Goal: Task Accomplishment & Management: Use online tool/utility

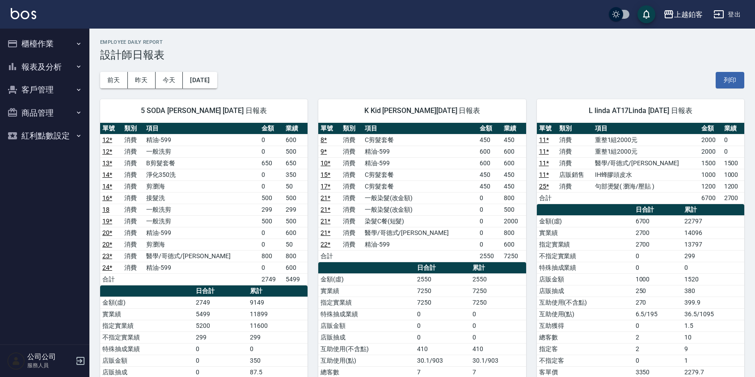
scroll to position [4, 0]
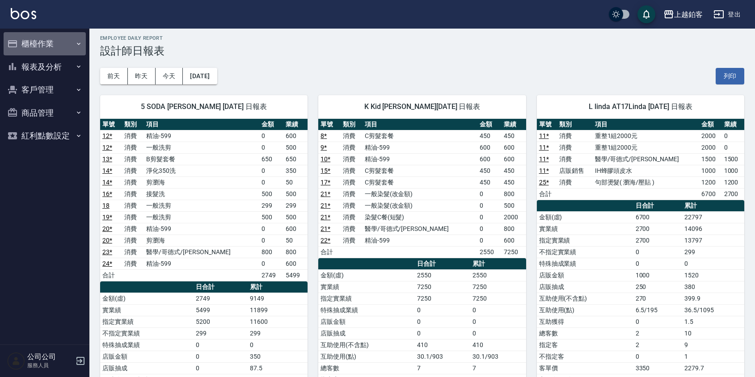
click at [25, 40] on button "櫃檯作業" at bounding box center [45, 43] width 82 height 23
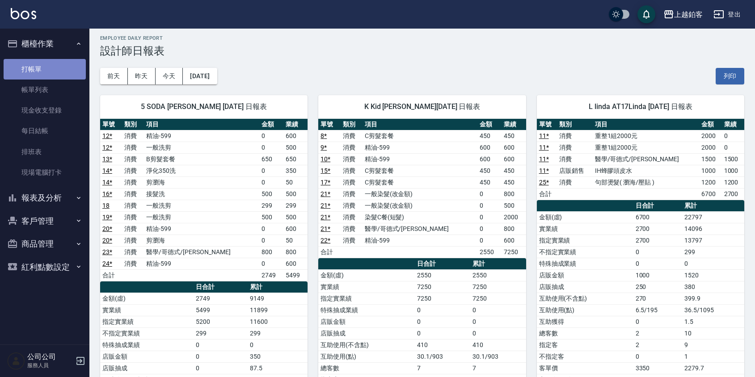
click at [31, 69] on link "打帳單" at bounding box center [45, 69] width 82 height 21
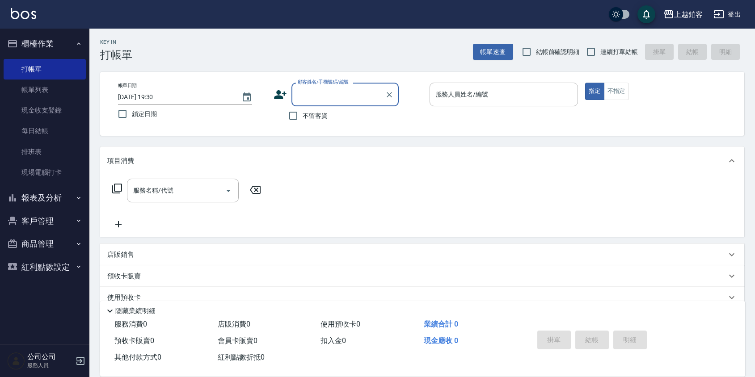
drag, startPoint x: 300, startPoint y: 118, endPoint x: 373, endPoint y: 89, distance: 78.1
click at [300, 117] on input "不留客資" at bounding box center [293, 115] width 19 height 19
checkbox input "true"
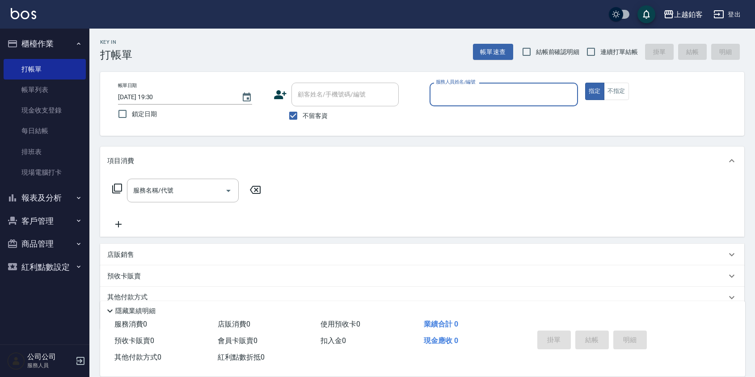
click at [602, 49] on span "連續打單結帳" at bounding box center [620, 51] width 38 height 9
click at [601, 49] on input "連續打單結帳" at bounding box center [591, 51] width 19 height 19
checkbox input "true"
click at [484, 98] on input "服務人員姓名/編號" at bounding box center [504, 95] width 140 height 16
type input "ㄜ"
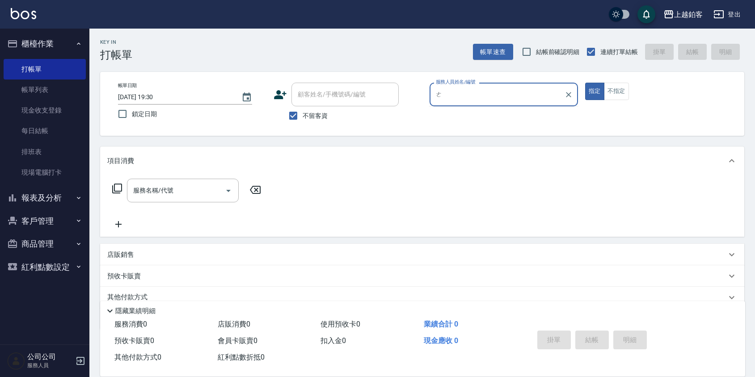
click at [585, 83] on button "指定" at bounding box center [594, 91] width 19 height 17
type button "true"
click at [501, 103] on div "服務人員姓名/編號" at bounding box center [504, 95] width 148 height 24
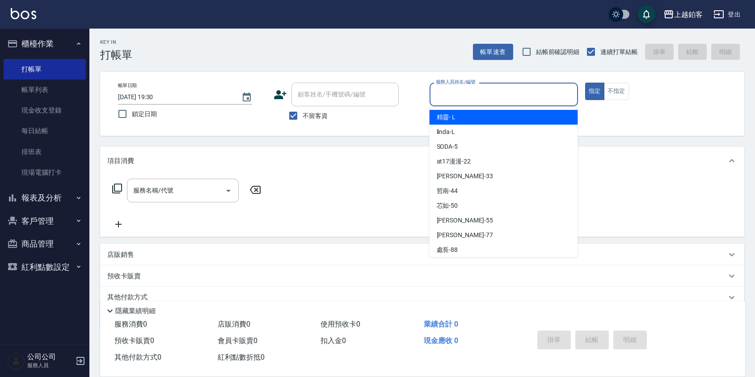
type input "ㄜ"
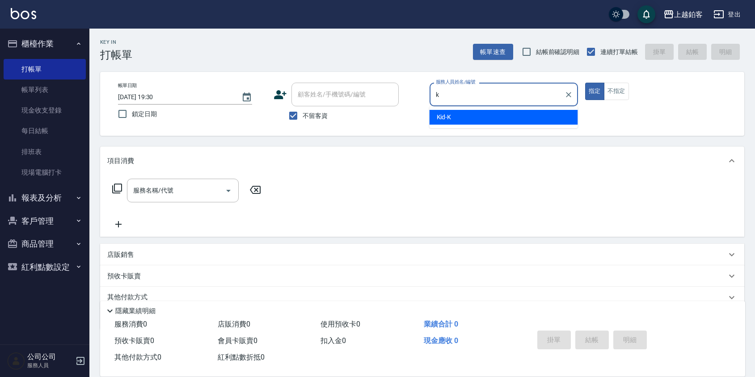
type input "Kid-K"
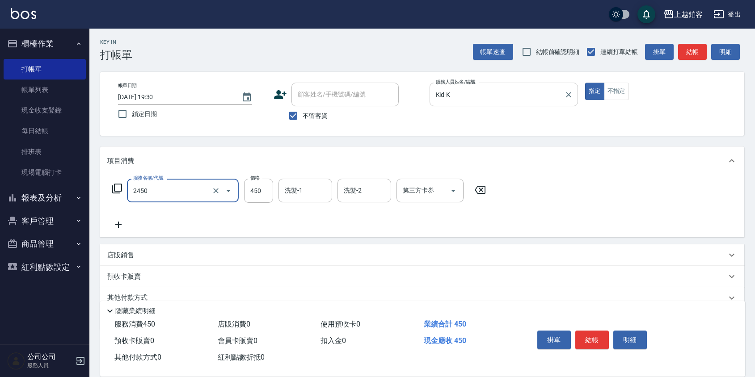
type input "C剪髮套餐(2450)"
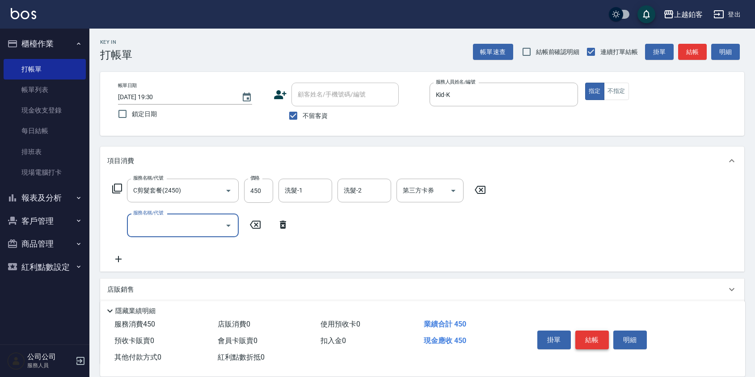
click at [588, 334] on button "結帳" at bounding box center [593, 340] width 34 height 19
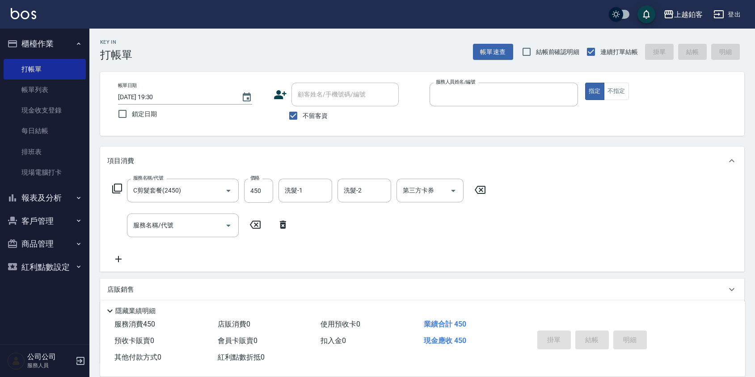
type input "2025/09/04 19:34"
type input "5"
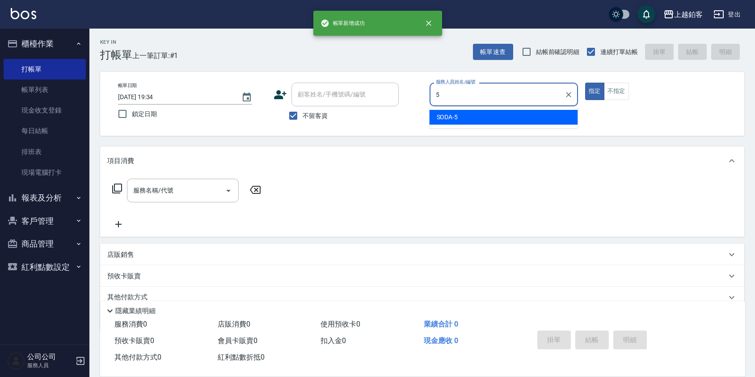
type input "SODA-5"
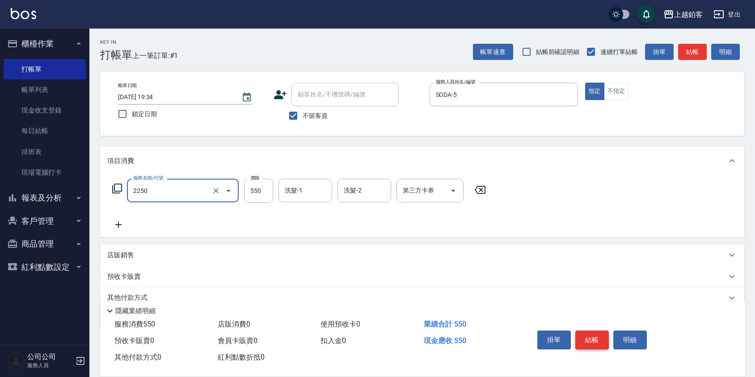
type input "B剪髮套餐(2250)"
type input "650"
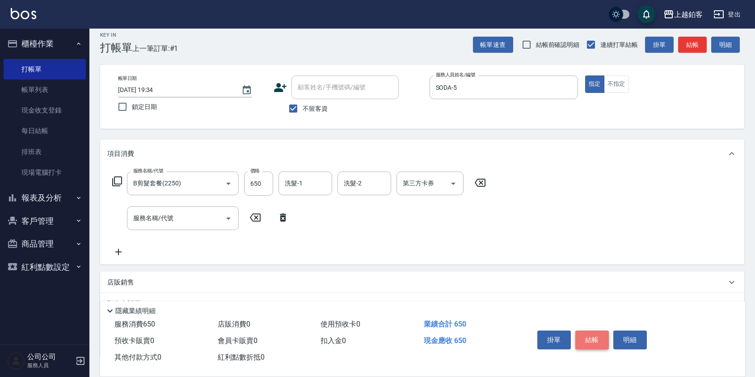
scroll to position [8, 0]
click at [601, 338] on button "結帳" at bounding box center [593, 340] width 34 height 19
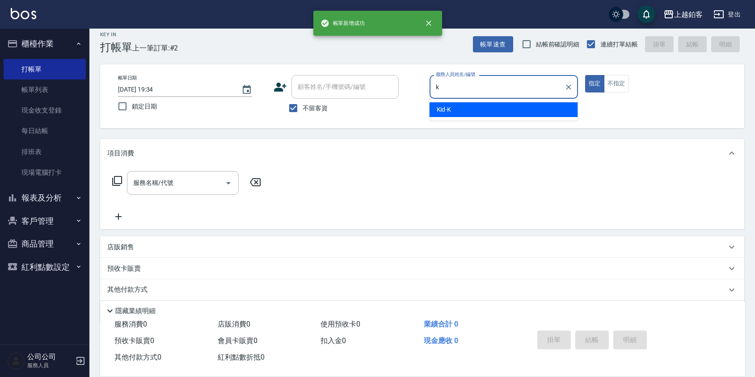
type input "Kid-K"
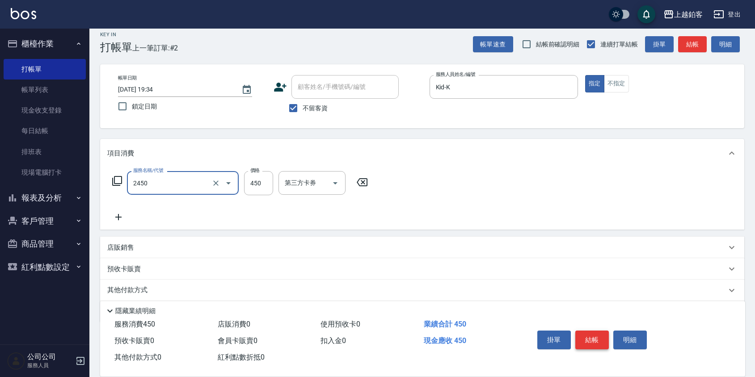
type input "C剪髮套餐(2450)"
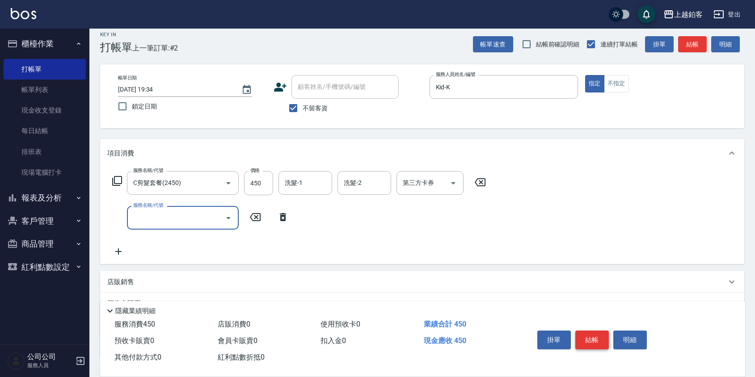
click at [594, 339] on button "結帳" at bounding box center [593, 340] width 34 height 19
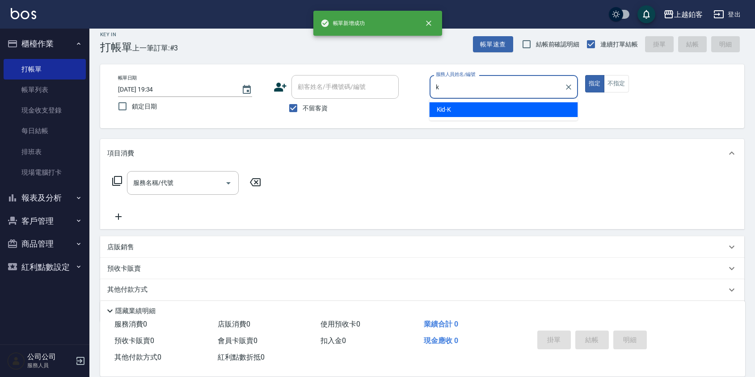
type input "Kid-K"
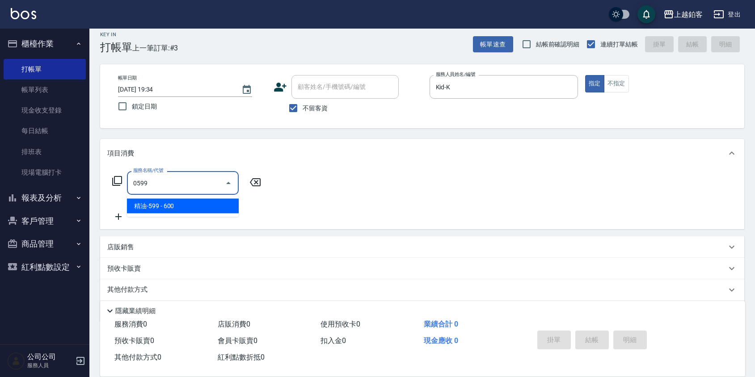
type input "精油-599(0599)"
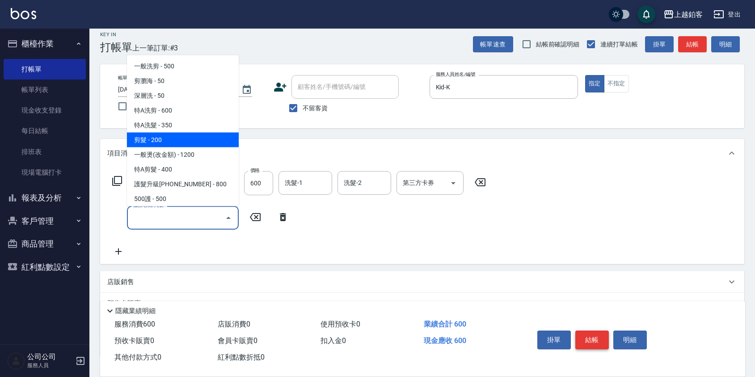
type input "剪髮(200)"
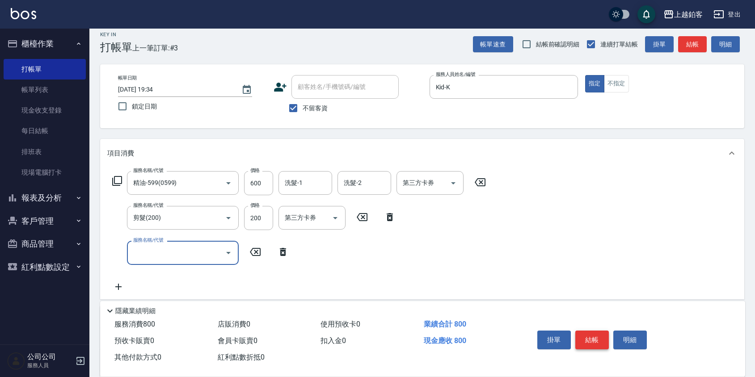
click at [601, 334] on button "結帳" at bounding box center [593, 340] width 34 height 19
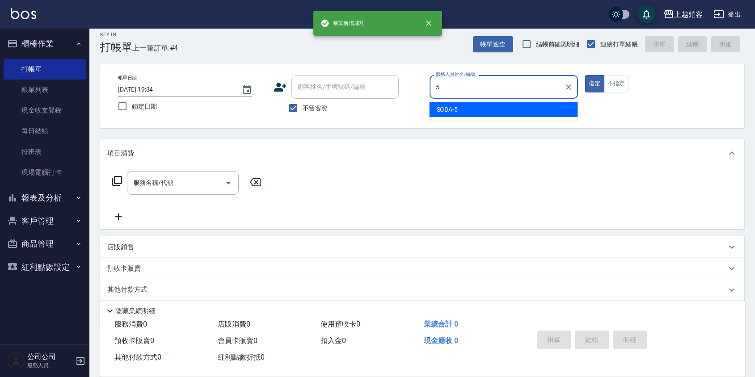
type input "SODA-5"
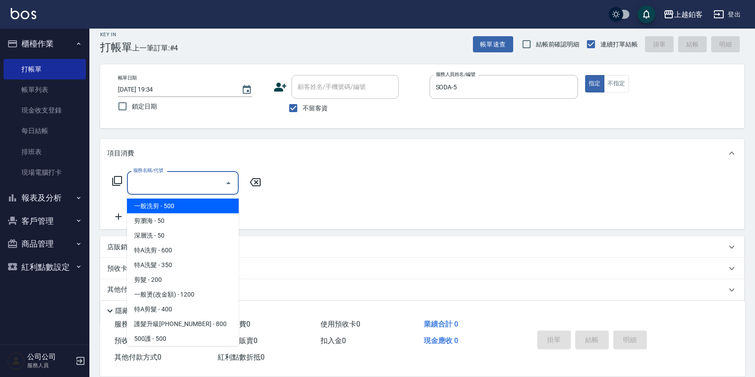
type input "一般洗剪(5)"
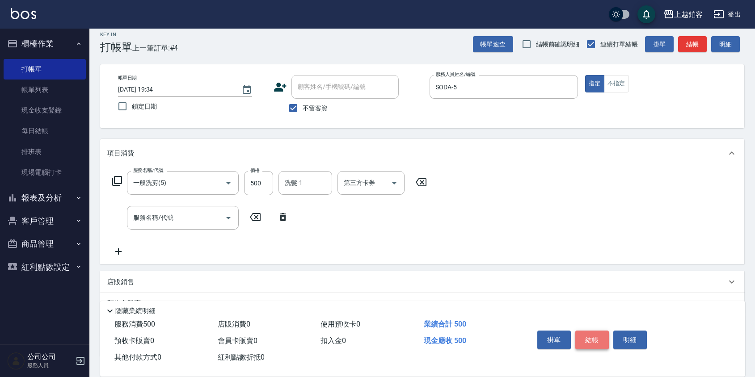
click at [581, 337] on button "結帳" at bounding box center [593, 340] width 34 height 19
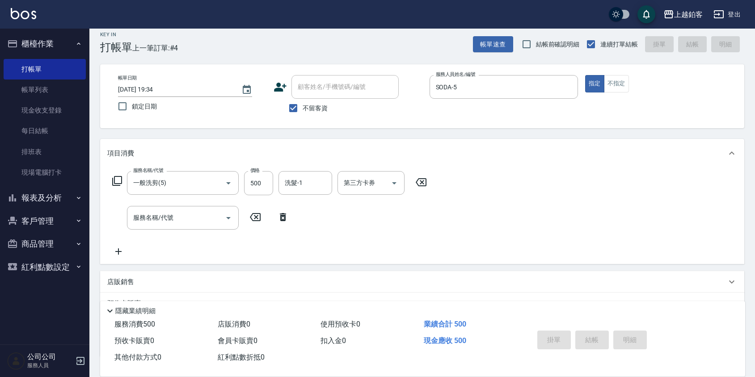
type input "2025/09/04 19:35"
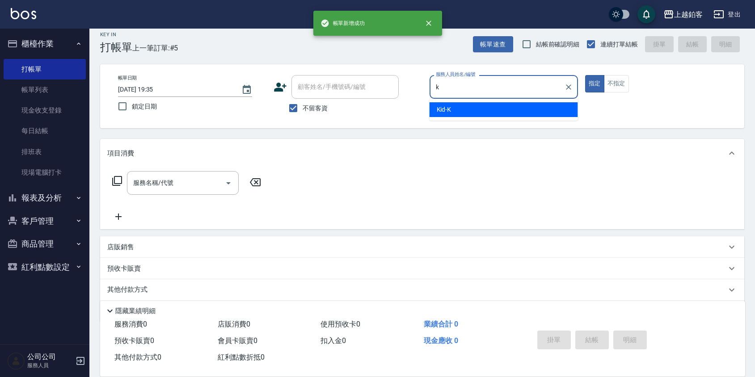
type input "Kid-K"
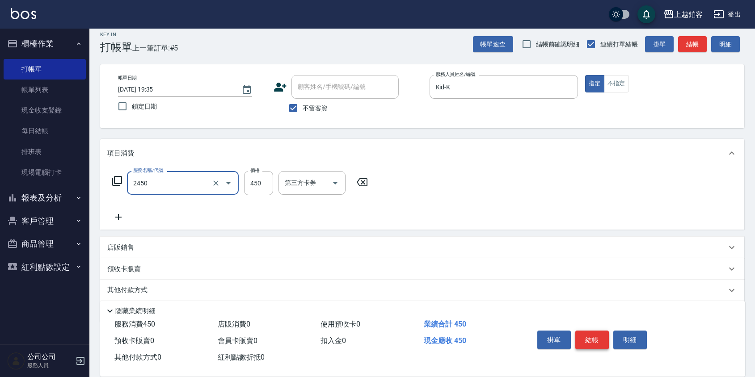
type input "C剪髮套餐(2450)"
type input "400"
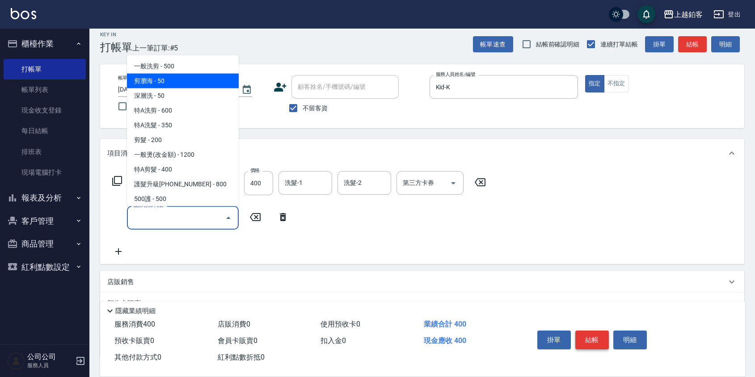
type input "剪瀏海(0050)"
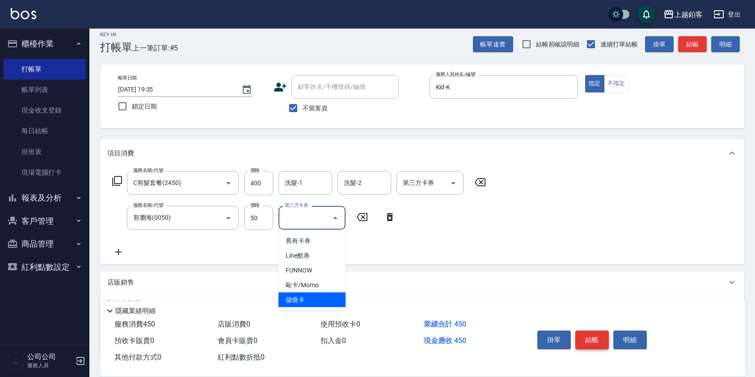
type input "儲值卡"
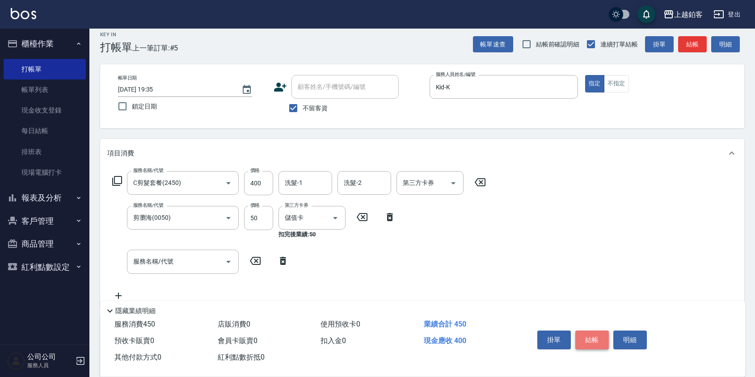
click at [583, 338] on button "結帳" at bounding box center [593, 340] width 34 height 19
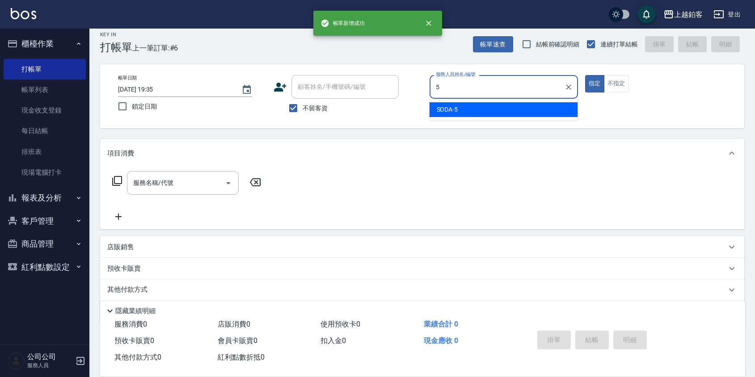
type input "SODA-5"
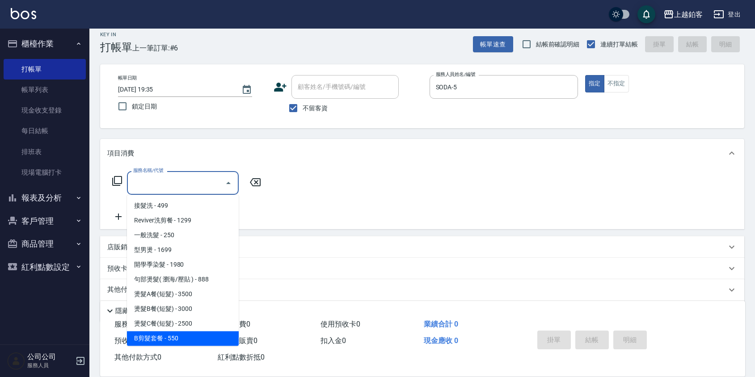
scroll to position [295, 0]
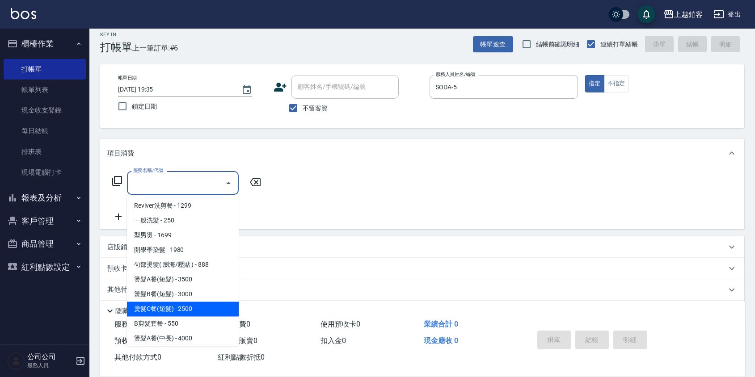
type input "燙髮C餐(短髮)(2203)"
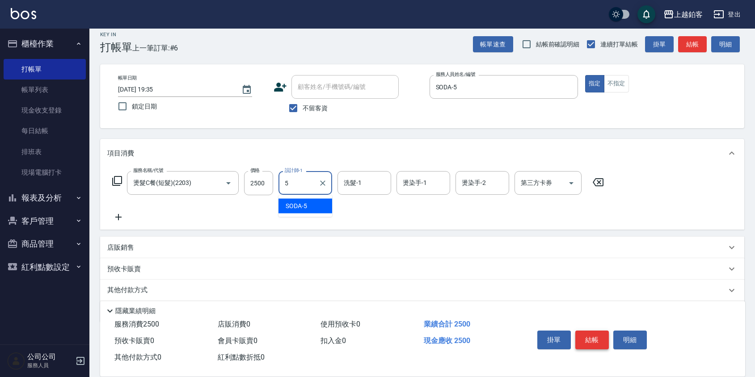
type input "SODA-5"
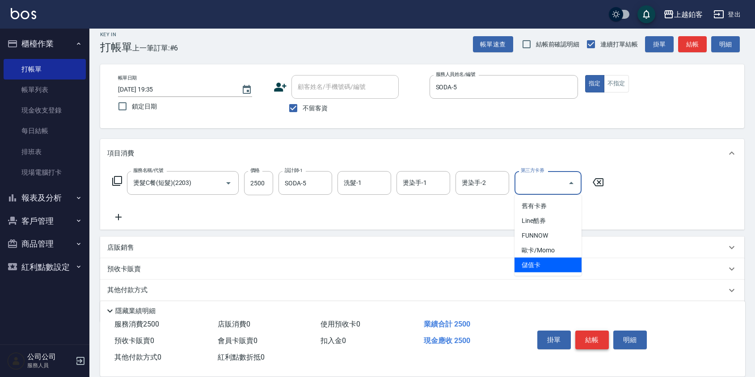
type input "儲值卡"
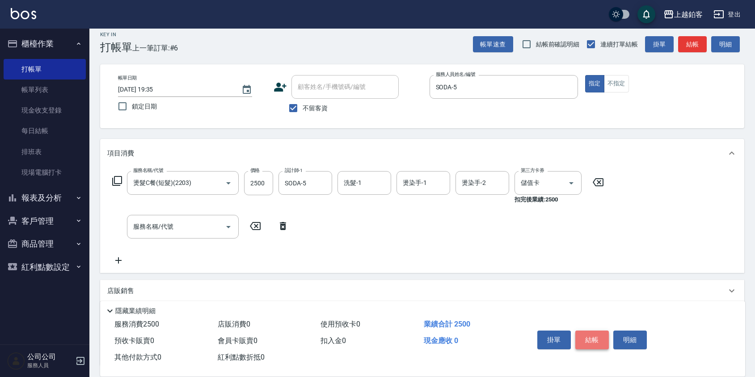
click at [588, 338] on button "結帳" at bounding box center [593, 340] width 34 height 19
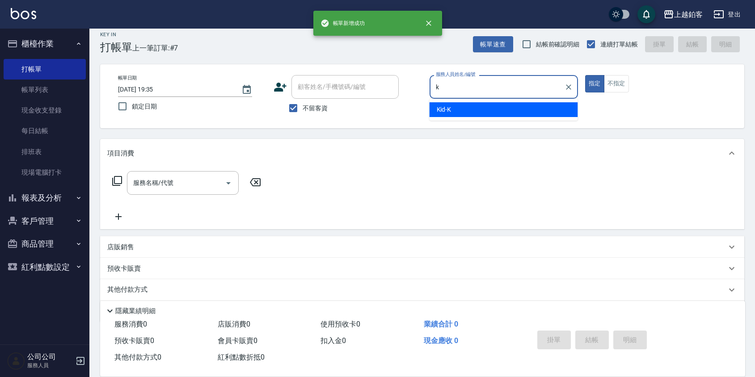
type input "Kid-K"
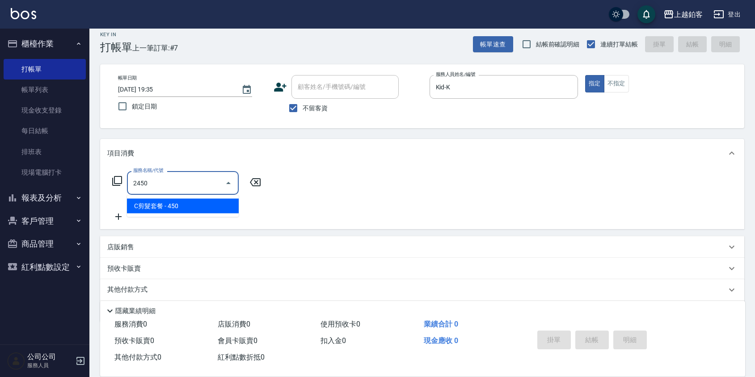
type input "C剪髮套餐(2450)"
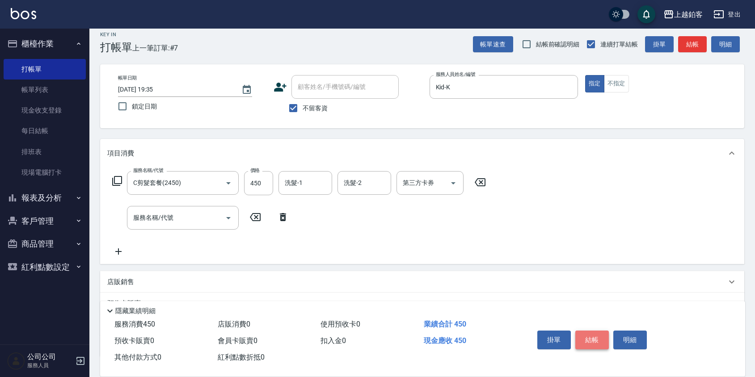
click at [591, 332] on button "結帳" at bounding box center [593, 340] width 34 height 19
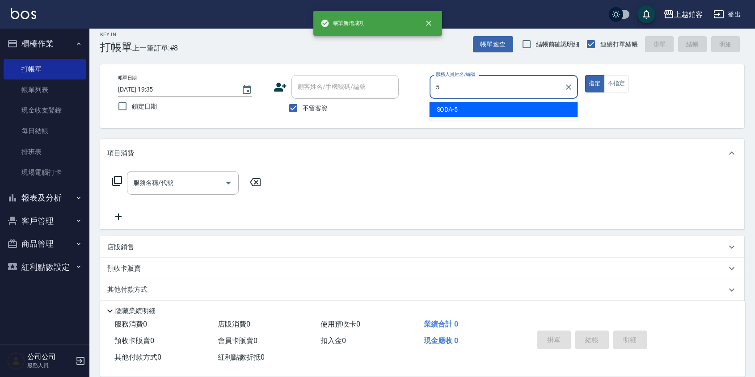
type input "SODA-5"
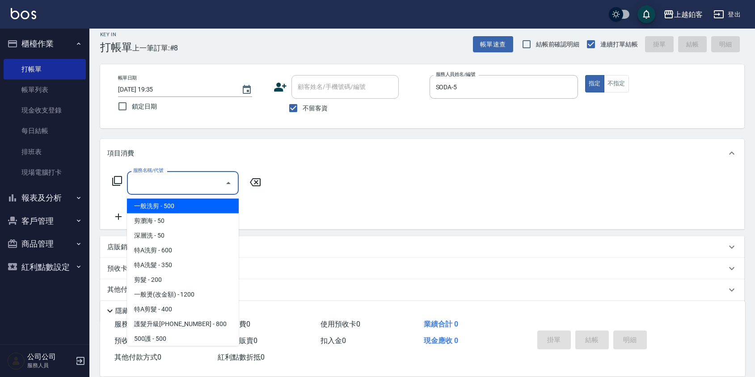
scroll to position [3, 0]
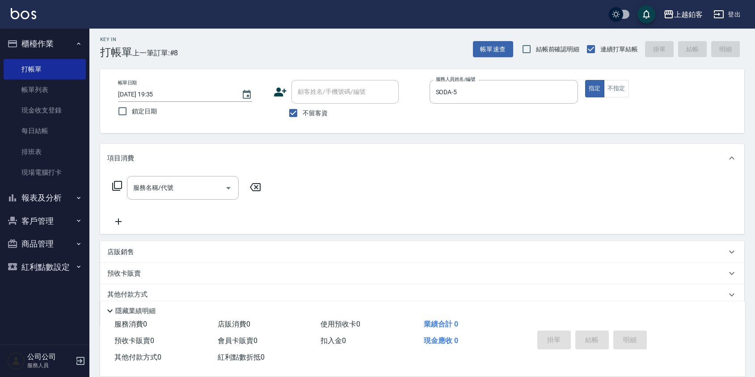
click at [113, 251] on p "店販銷售" at bounding box center [120, 252] width 27 height 9
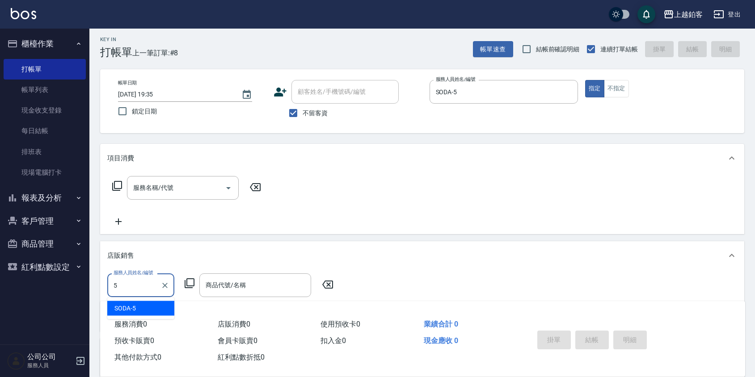
type input "SODA-5"
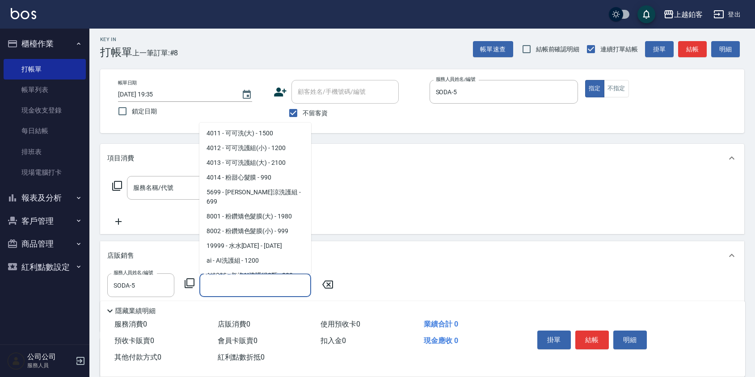
scroll to position [1017, 0]
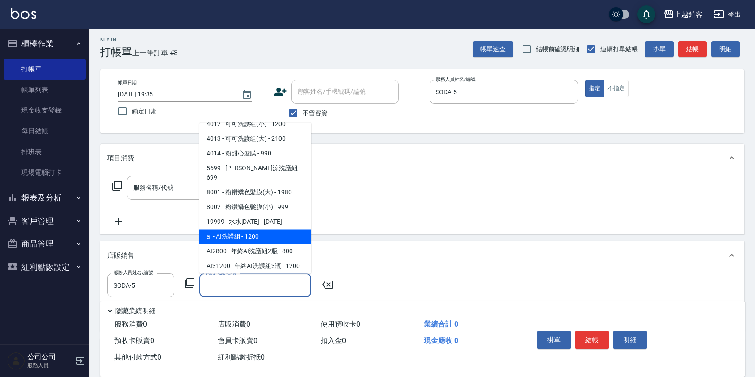
type input "AI洗護組"
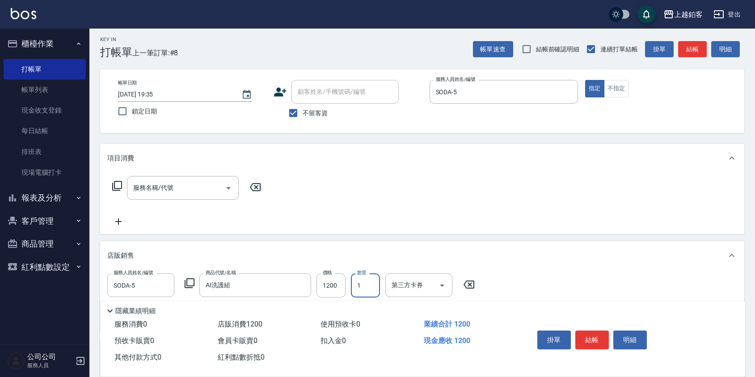
scroll to position [9, 0]
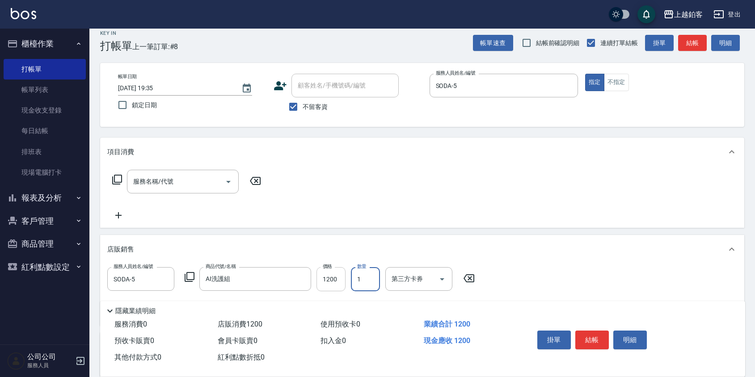
click at [335, 284] on input "1200" at bounding box center [331, 279] width 29 height 24
type input "1400"
click at [595, 335] on button "結帳" at bounding box center [593, 340] width 34 height 19
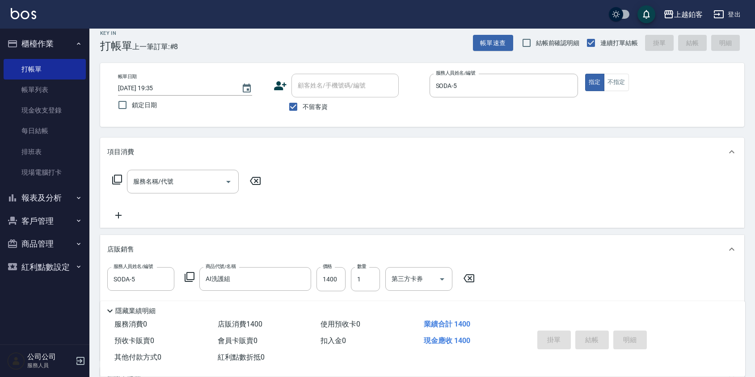
type input "2025/09/04 19:36"
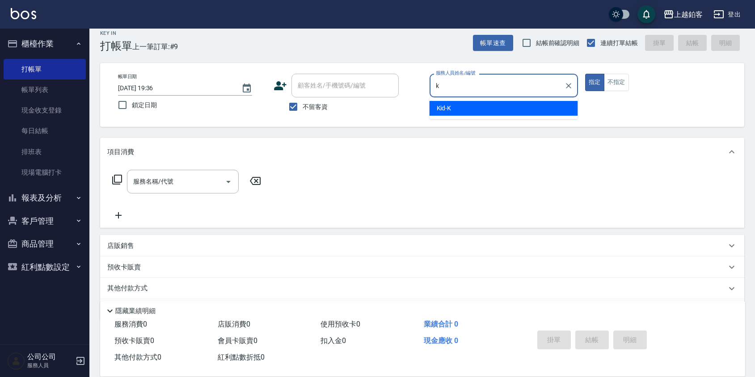
type input "Kid-K"
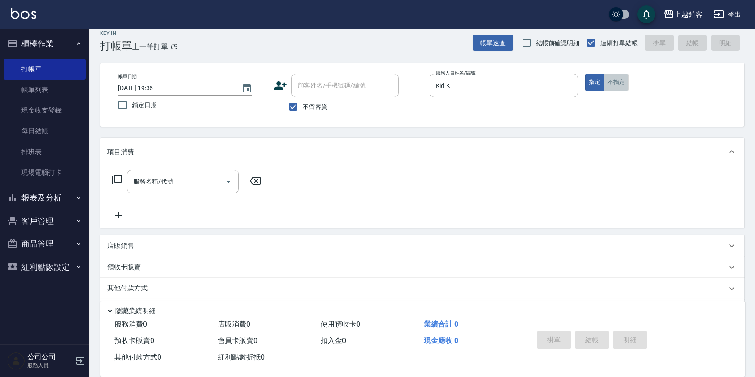
click at [612, 80] on button "不指定" at bounding box center [616, 82] width 25 height 17
click at [177, 173] on div "服務名稱/代號" at bounding box center [183, 182] width 112 height 24
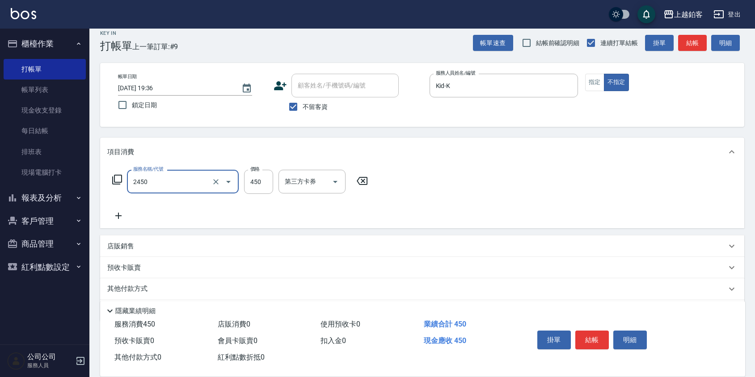
type input "C剪髮套餐(2450)"
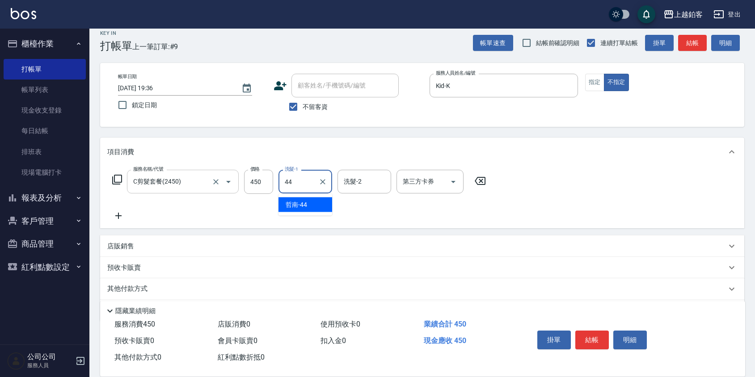
type input "哲南-44"
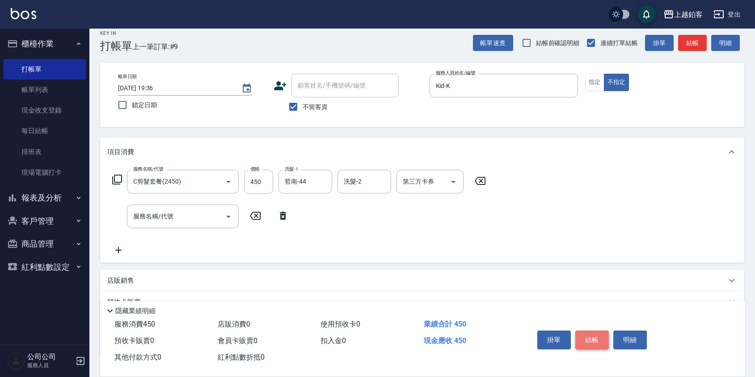
click at [601, 341] on button "結帳" at bounding box center [593, 340] width 34 height 19
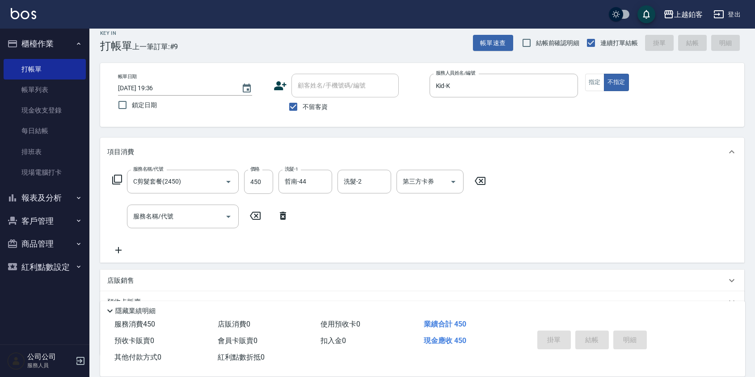
type input "2025/09/04 19:58"
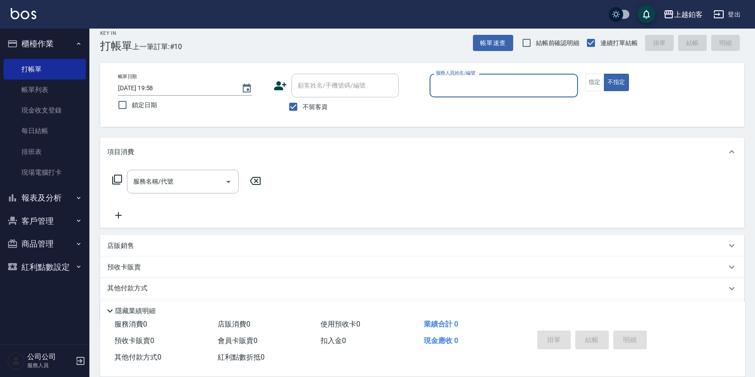
type input "k"
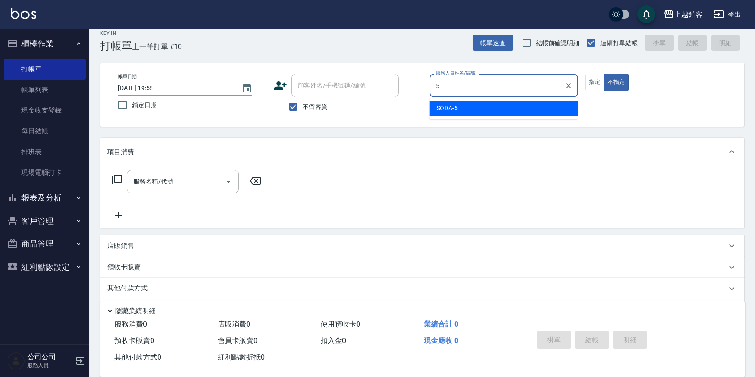
type input "SODA-5"
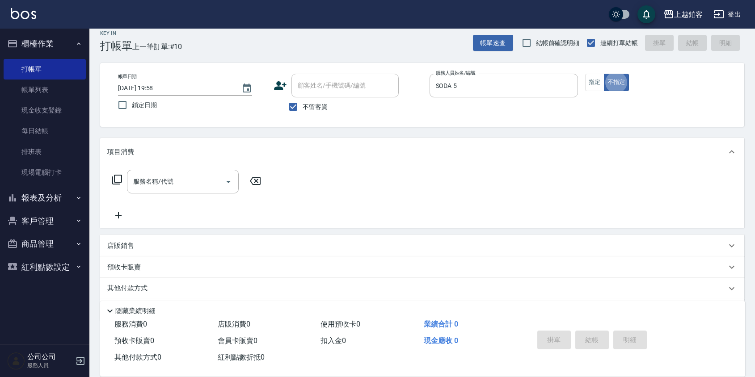
type button "false"
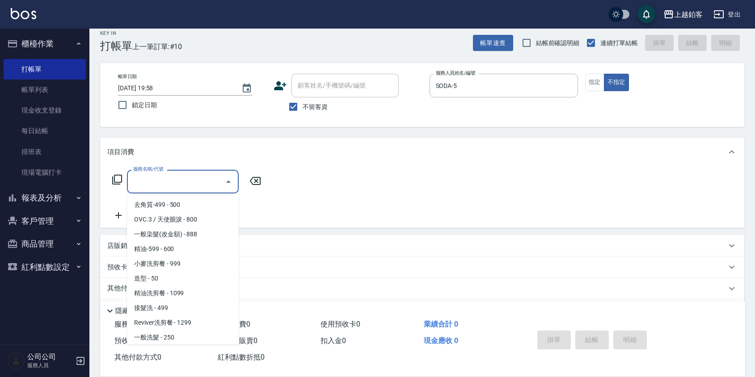
scroll to position [192, 0]
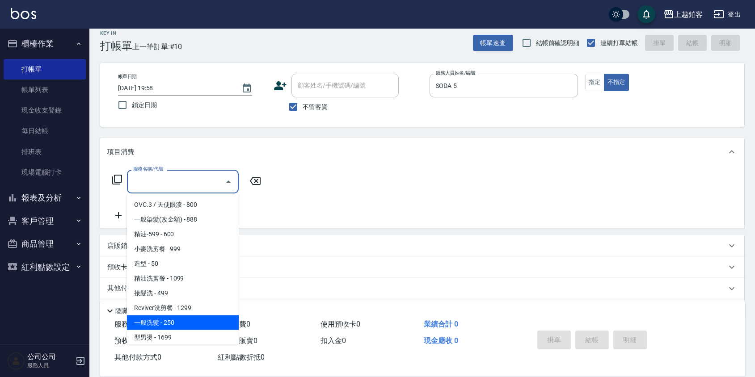
type input "一般洗髮(1300)"
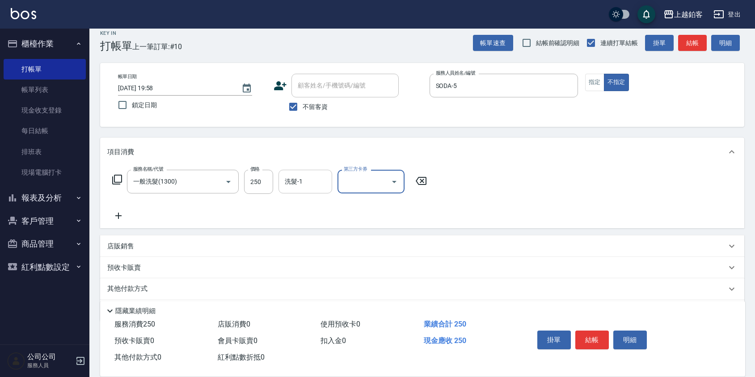
click at [306, 178] on input "洗髮-1" at bounding box center [306, 182] width 46 height 16
type input "哲南-44"
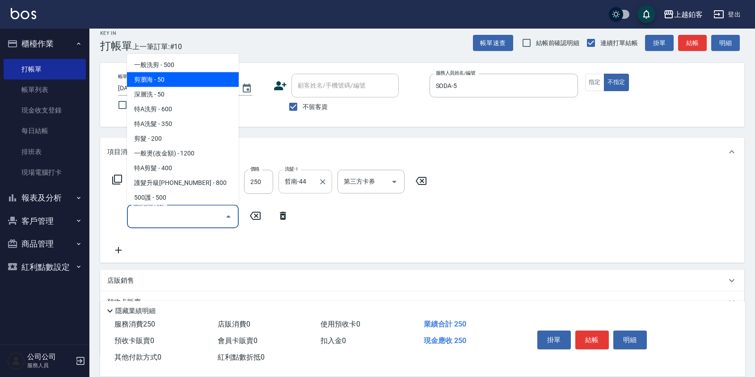
type input "剪瀏海(0050)"
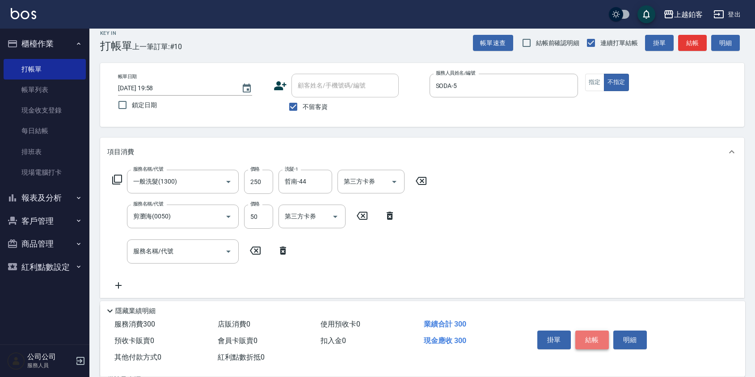
click at [596, 334] on button "結帳" at bounding box center [593, 340] width 34 height 19
type input "2025/09/04 19:59"
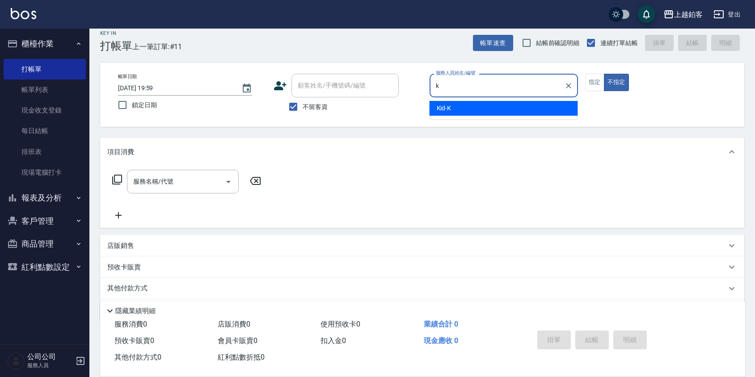
type input "Kid-K"
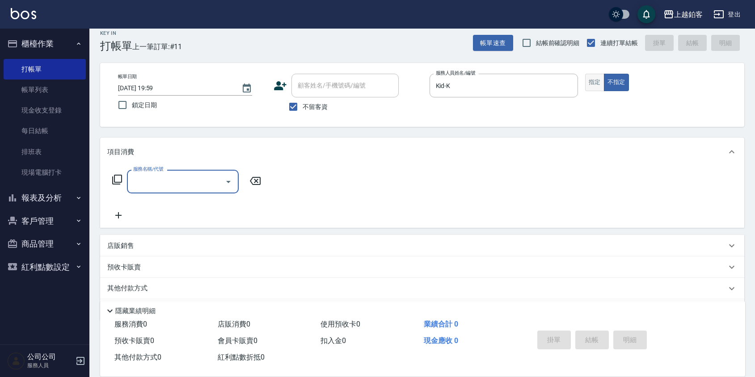
drag, startPoint x: 588, startPoint y: 73, endPoint x: 588, endPoint y: 78, distance: 4.9
click at [588, 76] on div "帳單日期 2025/09/04 19:59 鎖定日期 顧客姓名/手機號碼/編號 顧客姓名/手機號碼/編號 不留客資 服務人員姓名/編號 Kid-K 服務人員姓…" at bounding box center [422, 95] width 645 height 64
click at [588, 79] on button "指定" at bounding box center [594, 82] width 19 height 17
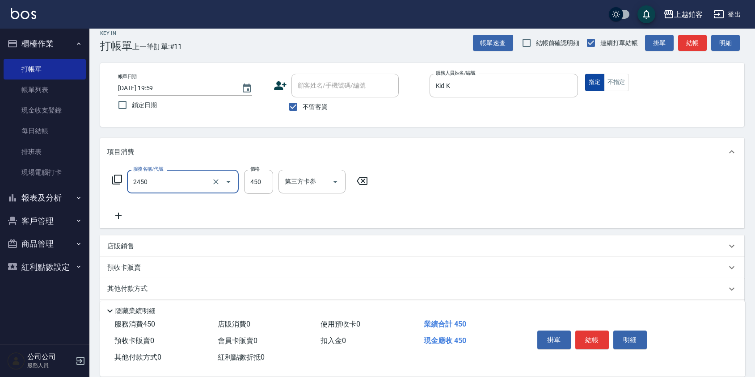
type input "C剪髮套餐(2450)"
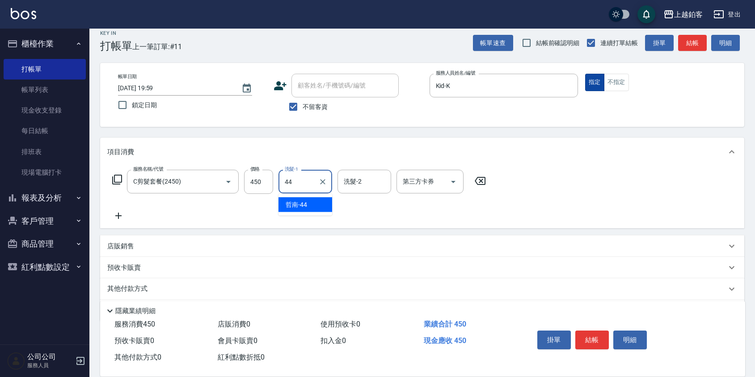
type input "哲南-44"
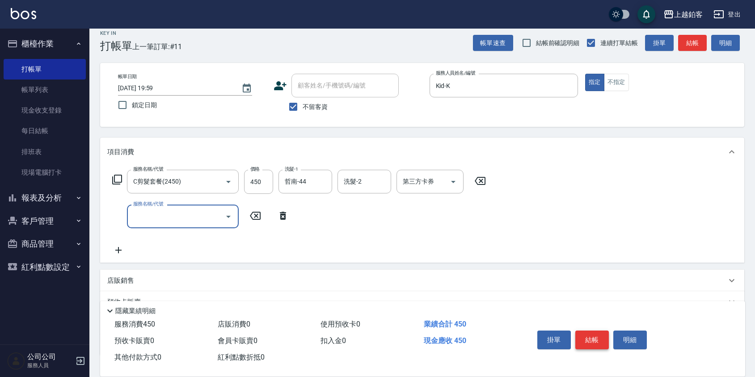
click at [602, 343] on button "結帳" at bounding box center [593, 340] width 34 height 19
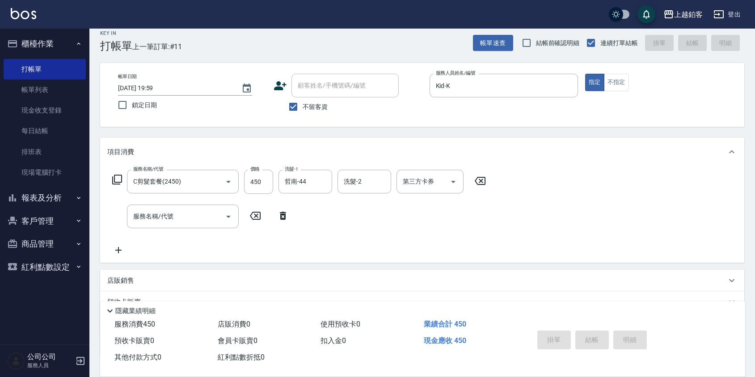
type input "2025/09/04 20:27"
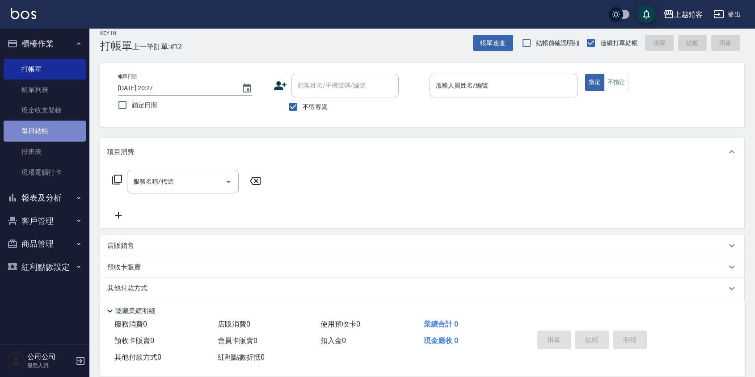
click at [16, 127] on link "每日結帳" at bounding box center [45, 131] width 82 height 21
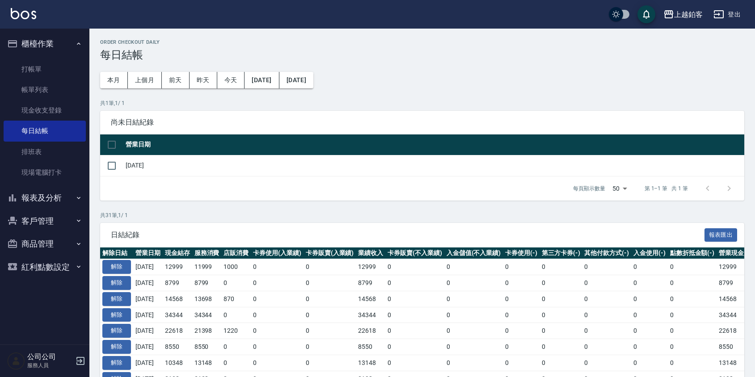
click at [122, 166] on td at bounding box center [111, 165] width 23 height 21
click at [118, 169] on input "checkbox" at bounding box center [111, 166] width 19 height 19
checkbox input "true"
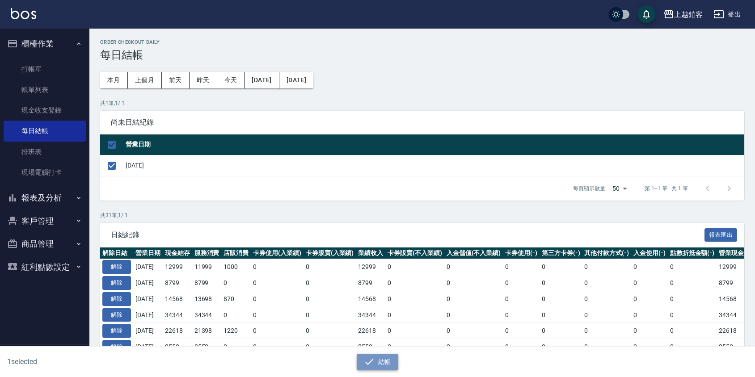
click at [372, 365] on icon "button" at bounding box center [369, 362] width 11 height 11
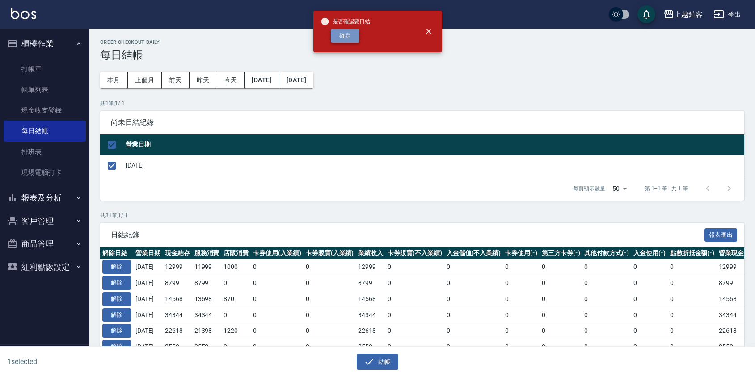
click at [345, 39] on button "確定" at bounding box center [345, 36] width 29 height 14
checkbox input "false"
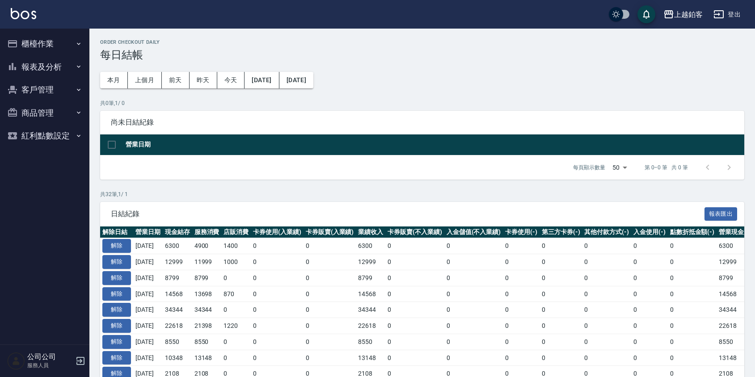
drag, startPoint x: 73, startPoint y: 66, endPoint x: 72, endPoint y: 75, distance: 8.5
click at [73, 66] on button "報表及分析" at bounding box center [45, 66] width 82 height 23
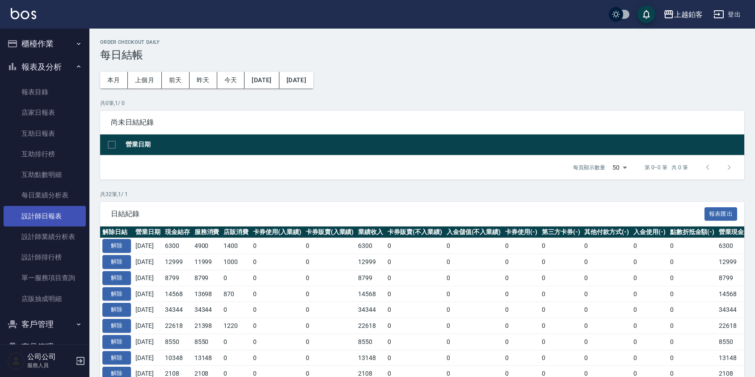
click at [46, 218] on link "設計師日報表" at bounding box center [45, 216] width 82 height 21
